Goal: Browse casually

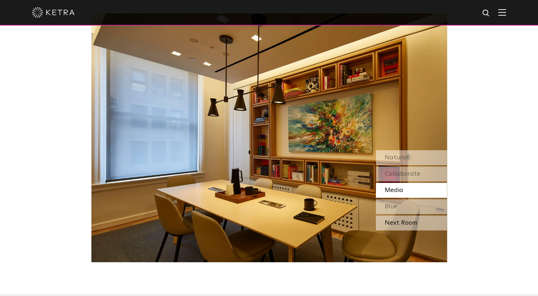
scroll to position [639, 0]
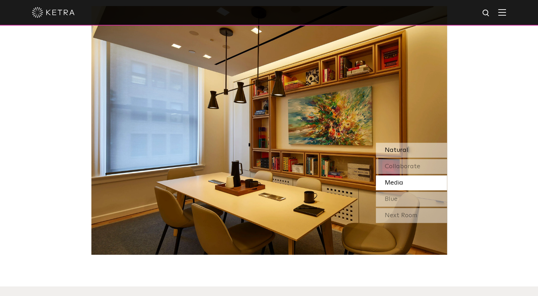
click at [403, 149] on span "Natural" at bounding box center [395, 150] width 23 height 6
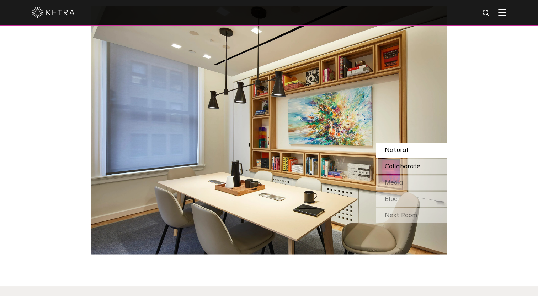
click at [413, 166] on span "Collaborate" at bounding box center [402, 166] width 36 height 6
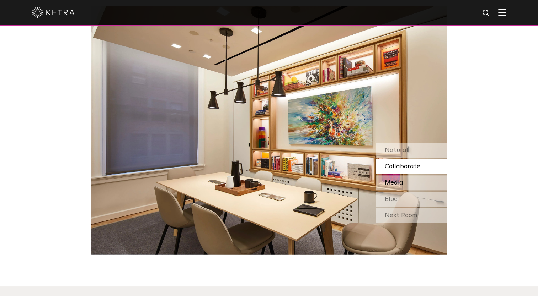
click at [405, 184] on div "Media" at bounding box center [411, 183] width 71 height 15
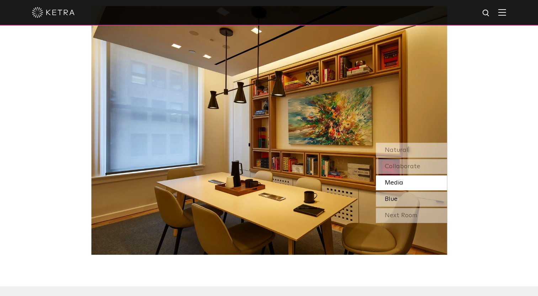
click at [399, 201] on div "Blue" at bounding box center [411, 199] width 71 height 15
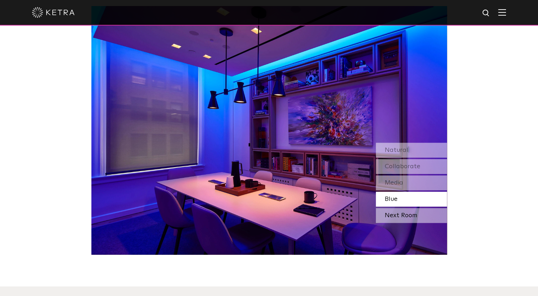
click at [402, 219] on div "Next Room" at bounding box center [411, 215] width 71 height 15
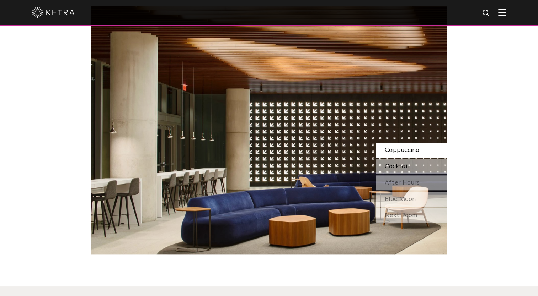
click at [405, 167] on span "Cocktail" at bounding box center [396, 166] width 24 height 6
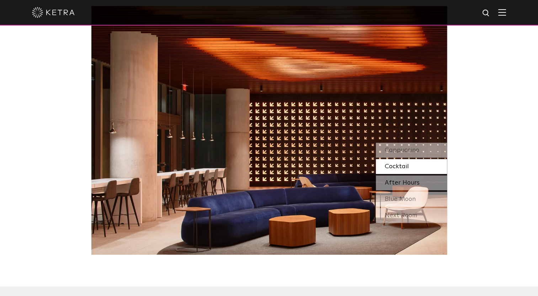
click at [409, 186] on span "After Hours" at bounding box center [401, 183] width 35 height 6
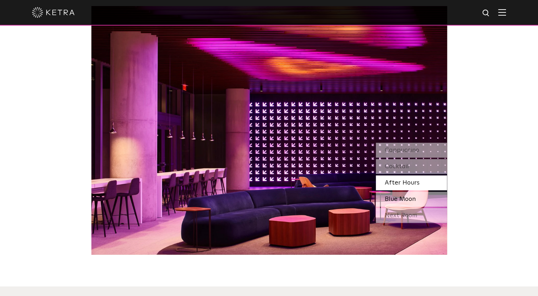
click at [414, 203] on span "Blue Moon" at bounding box center [399, 199] width 31 height 6
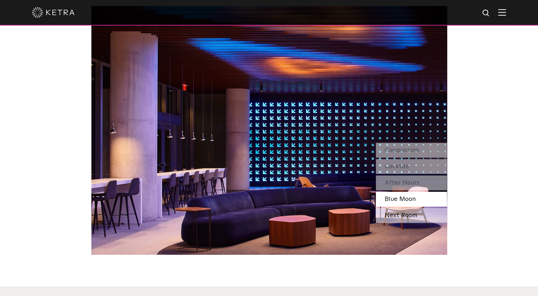
click at [405, 219] on div "Next Room" at bounding box center [411, 215] width 71 height 15
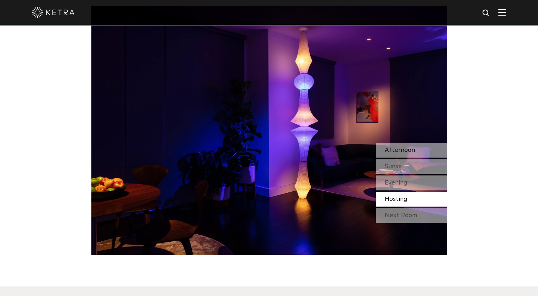
click at [404, 153] on span "Afternoon" at bounding box center [399, 150] width 30 height 6
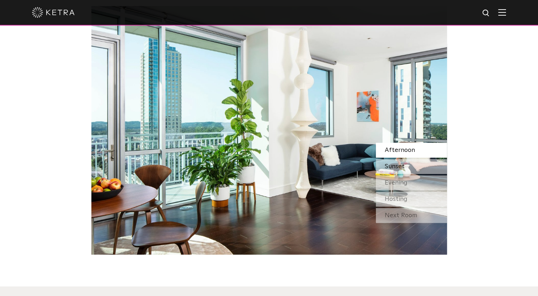
click at [396, 168] on span "Sunset" at bounding box center [394, 166] width 20 height 6
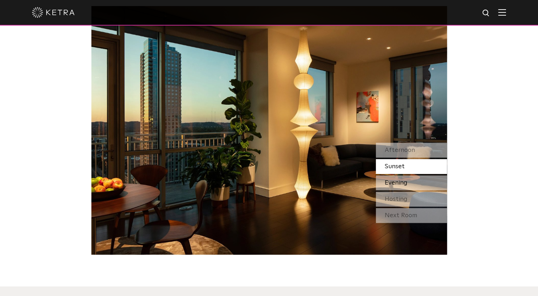
click at [402, 183] on span "Evening" at bounding box center [395, 183] width 23 height 6
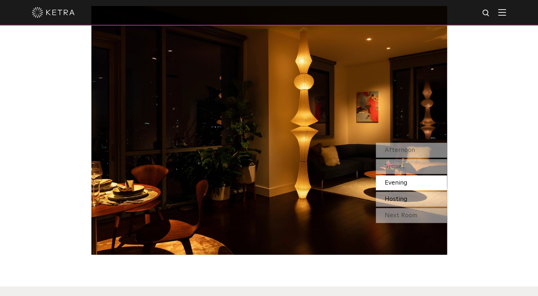
click at [401, 198] on span "Hosting" at bounding box center [395, 199] width 23 height 6
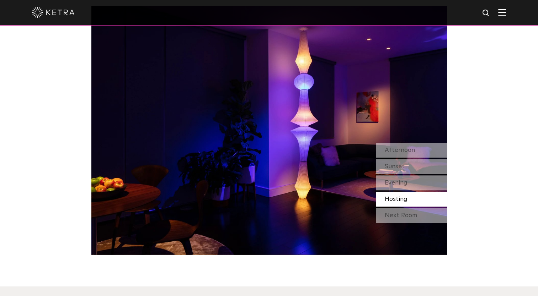
click at [404, 217] on div "Next Room" at bounding box center [411, 215] width 71 height 15
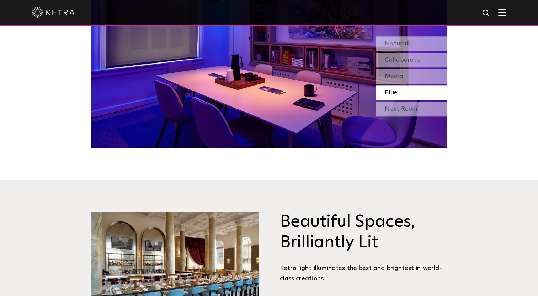
scroll to position [888, 0]
